Goal: Check status

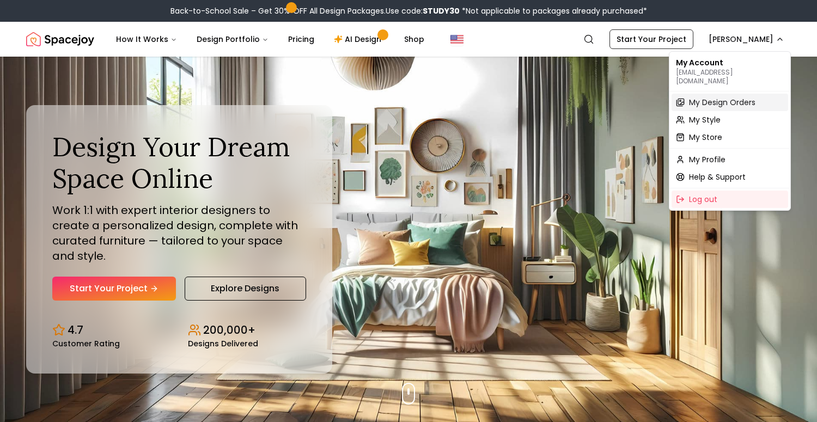
click at [700, 94] on div "My Design Orders" at bounding box center [729, 102] width 117 height 17
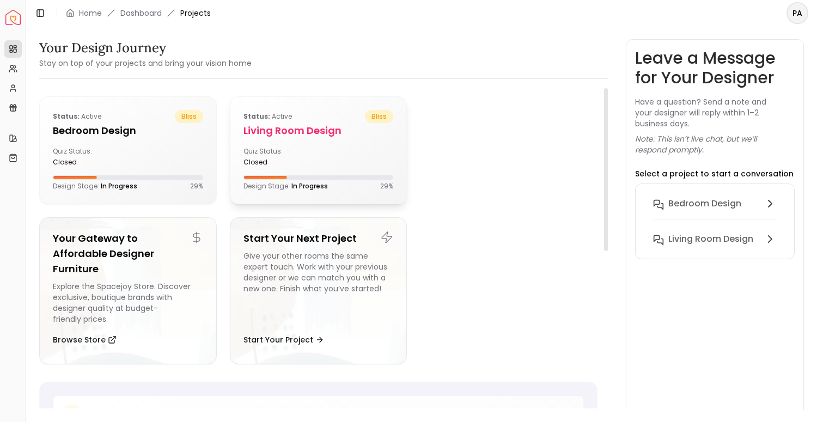
click at [261, 140] on div "Status: active bliss Living Room design Quiz Status: closed Design Stage: In Pr…" at bounding box center [318, 150] width 176 height 107
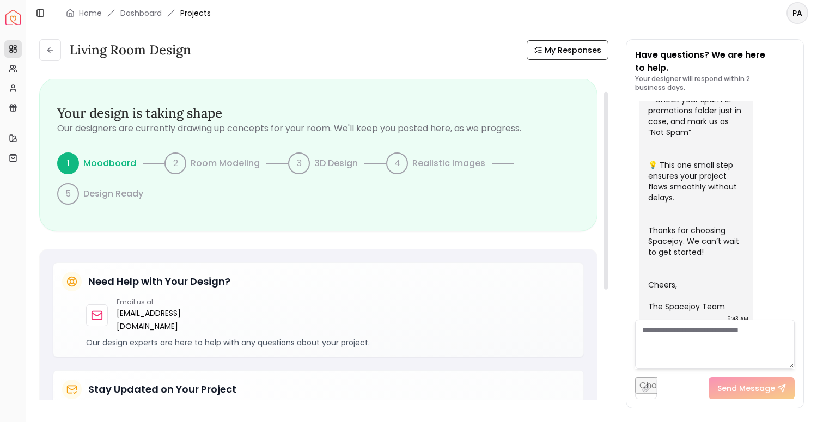
scroll to position [3, 0]
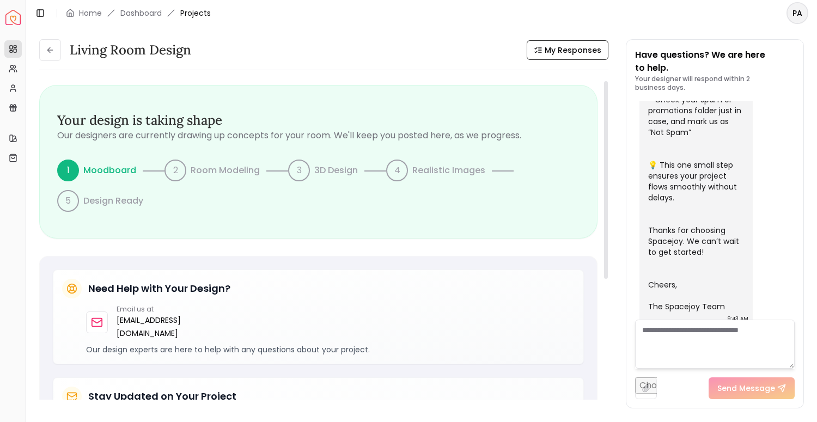
click at [180, 169] on div "2" at bounding box center [175, 171] width 22 height 22
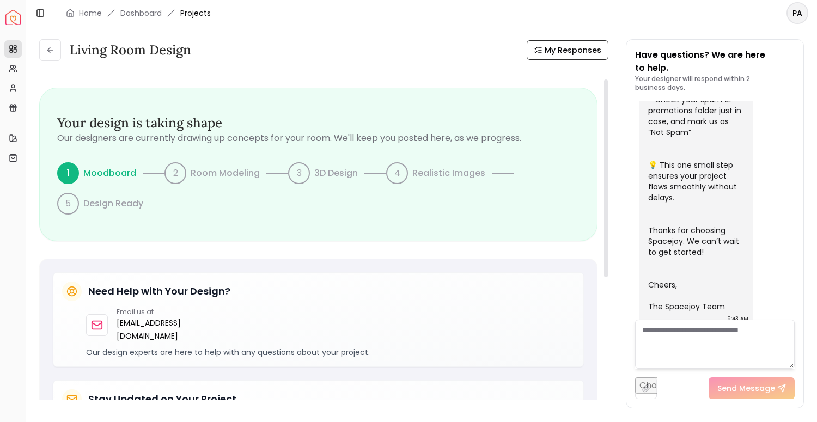
scroll to position [0, 0]
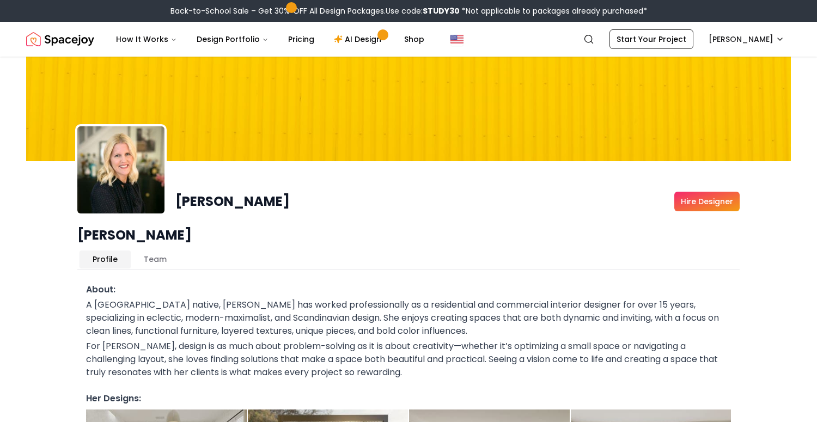
click at [160, 262] on button "Team" at bounding box center [155, 258] width 49 height 17
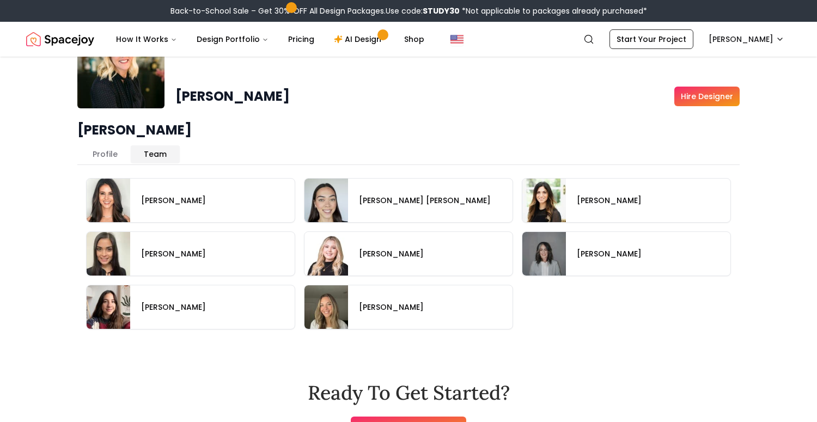
scroll to position [105, 0]
